Goal: Register for event/course

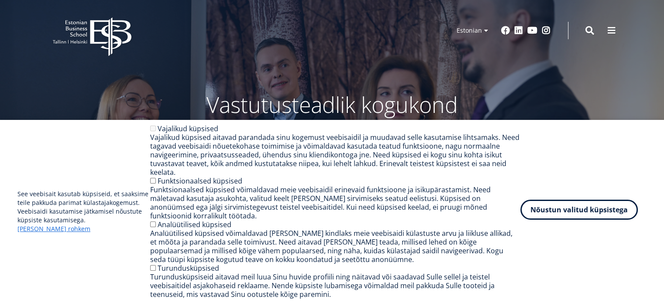
click at [559, 217] on button "Nõustun valitud küpsistega" at bounding box center [578, 210] width 117 height 20
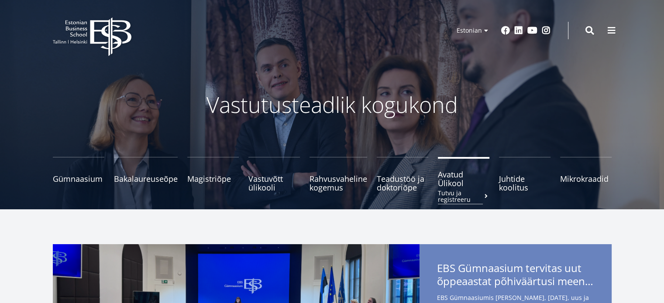
click at [442, 183] on span "Avatud Ülikool Tutvu ja registreeru" at bounding box center [464, 178] width 52 height 17
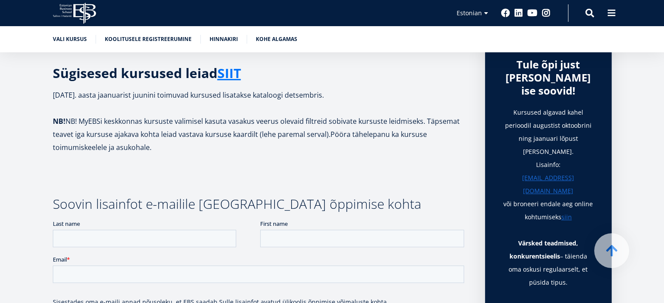
scroll to position [305, 0]
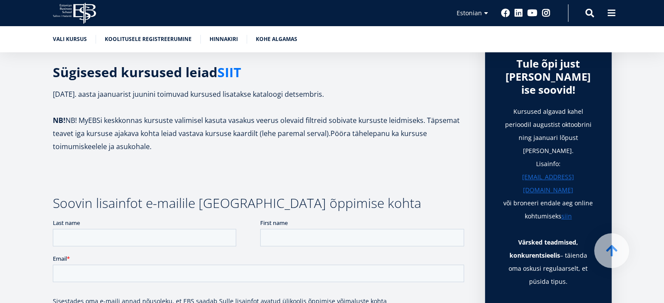
click at [241, 72] on link "SIIT" at bounding box center [229, 72] width 24 height 13
